Goal: Find specific page/section: Find specific page/section

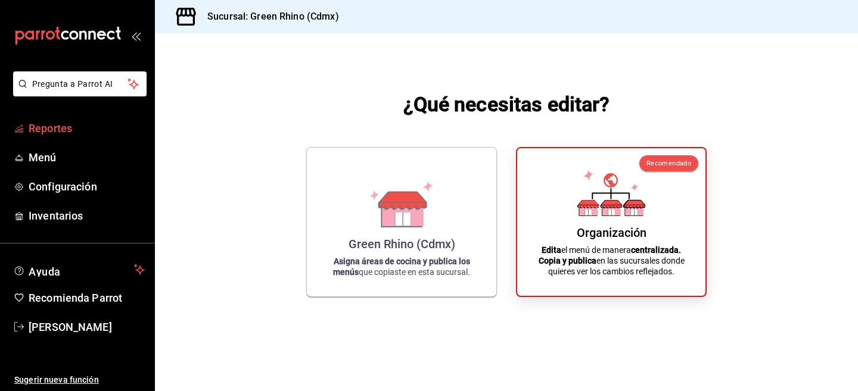
click at [53, 118] on link "Reportes" at bounding box center [77, 129] width 154 height 26
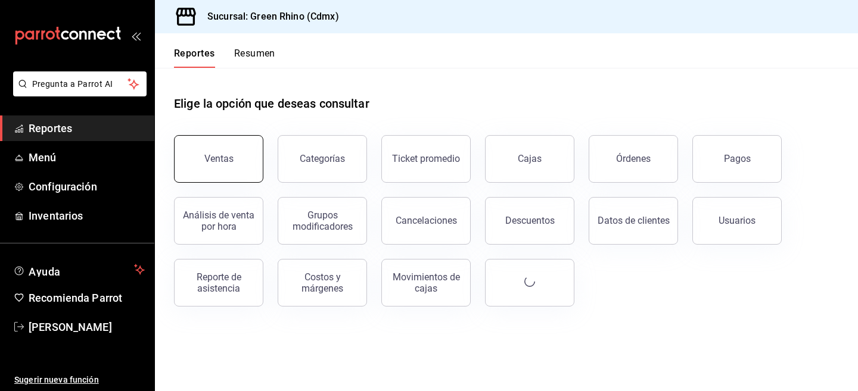
click at [226, 152] on button "Ventas" at bounding box center [218, 159] width 89 height 48
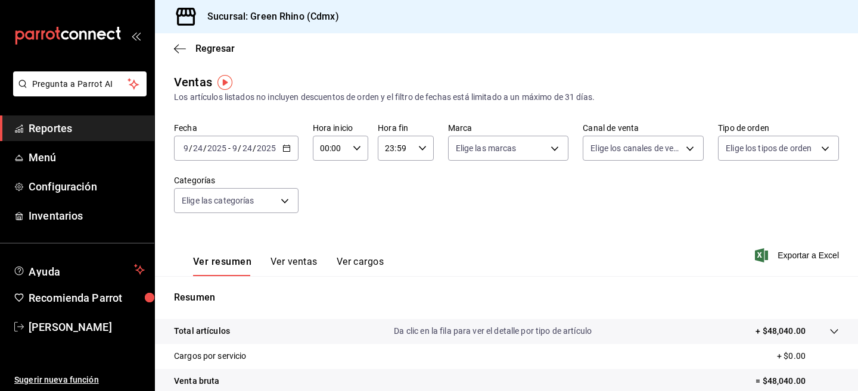
scroll to position [85, 0]
